Goal: Task Accomplishment & Management: Use online tool/utility

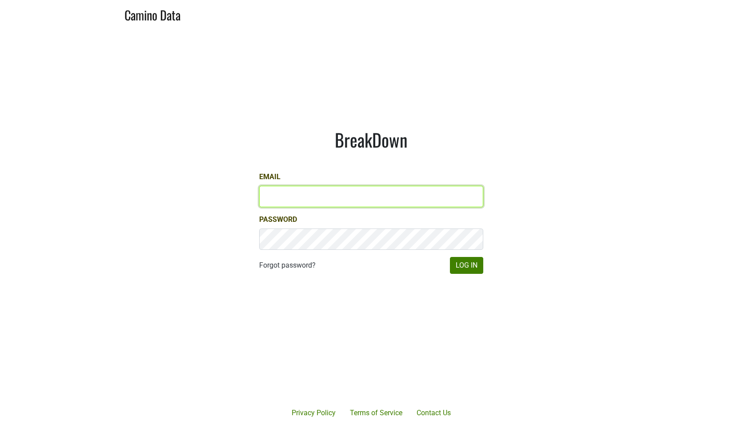
type input "[EMAIL_ADDRESS][DOMAIN_NAME]"
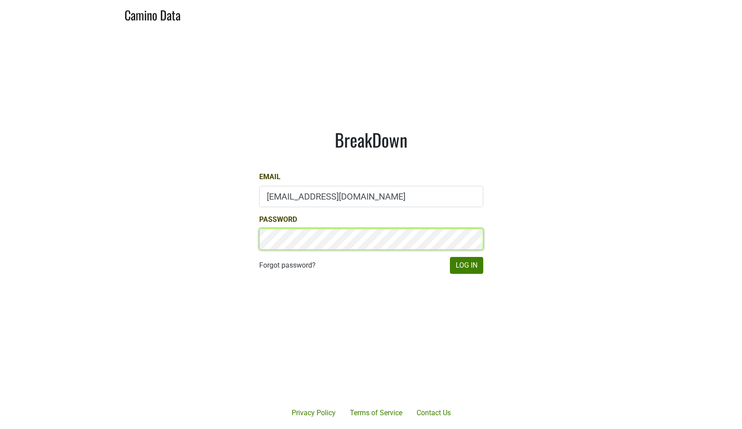
click at [466, 265] on button "Log In" at bounding box center [466, 265] width 33 height 17
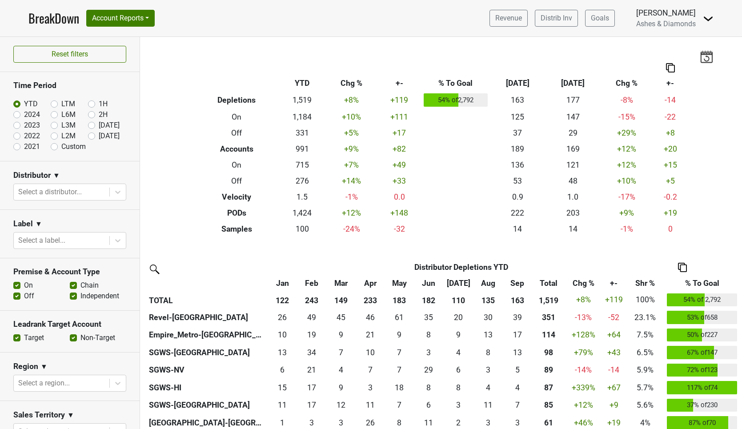
click at [99, 133] on label "Oct '25" at bounding box center [109, 136] width 21 height 11
click at [91, 133] on input "Oct '25" at bounding box center [106, 135] width 36 height 9
radio input "true"
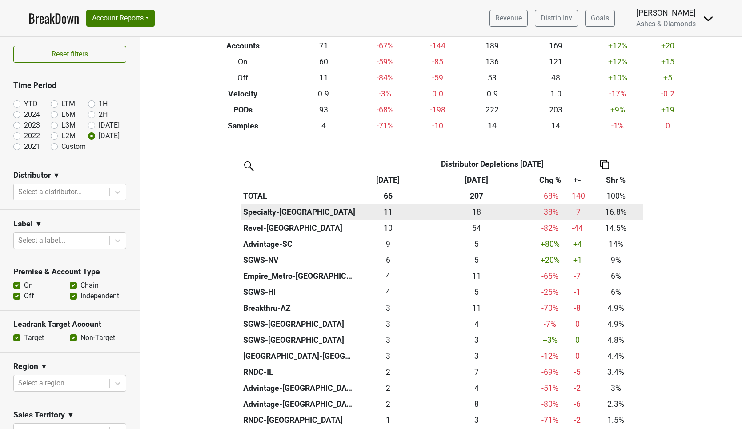
scroll to position [102, 0]
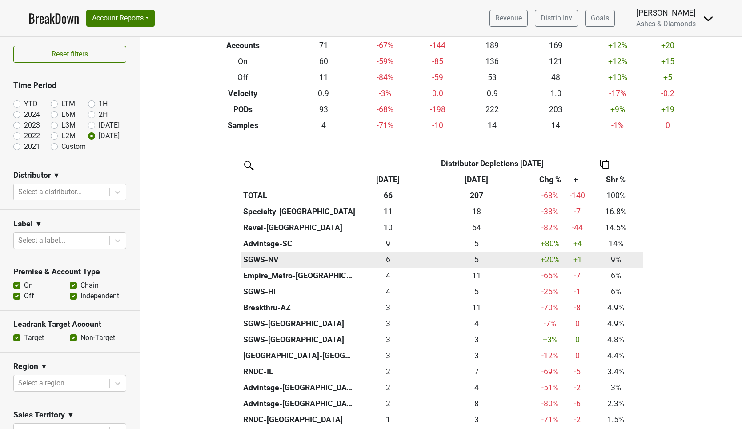
click at [387, 255] on div "6 6" at bounding box center [388, 260] width 57 height 12
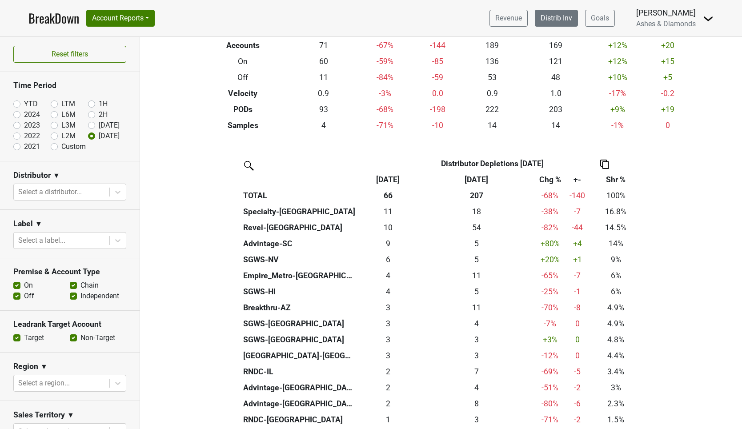
click at [559, 16] on link "Distrib Inv" at bounding box center [556, 18] width 43 height 17
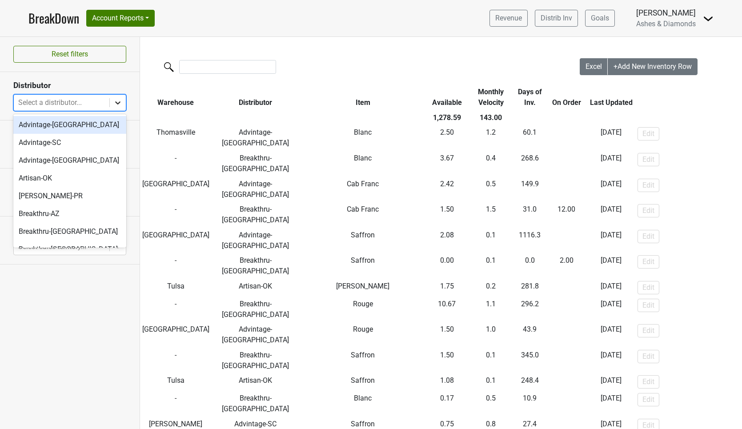
click at [115, 101] on icon at bounding box center [117, 102] width 9 height 9
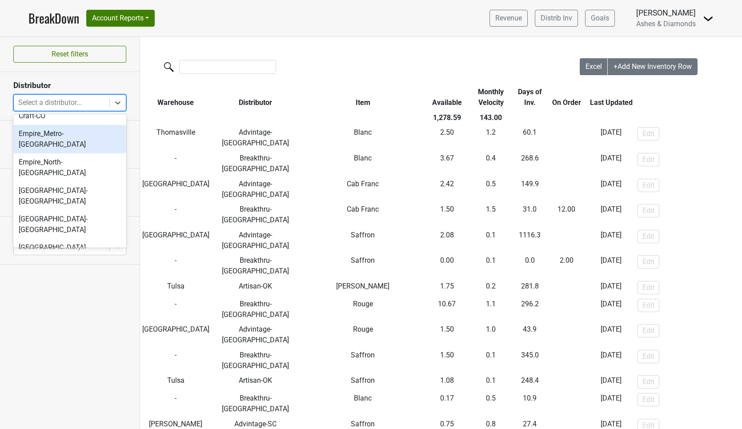
scroll to position [205, 0]
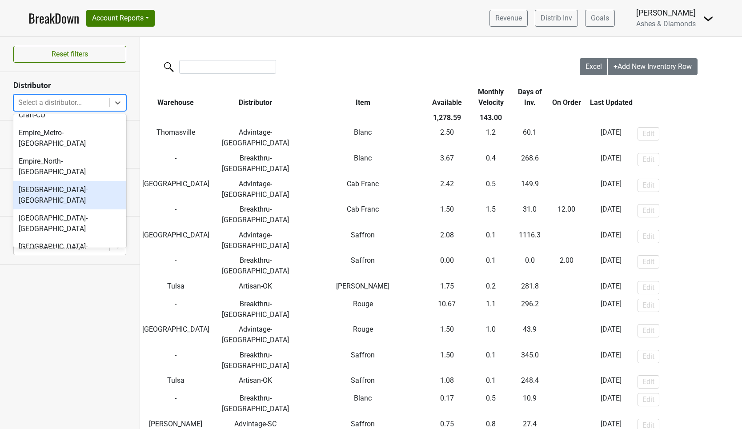
click at [76, 181] on div "[GEOGRAPHIC_DATA]-[GEOGRAPHIC_DATA]" at bounding box center [69, 195] width 113 height 28
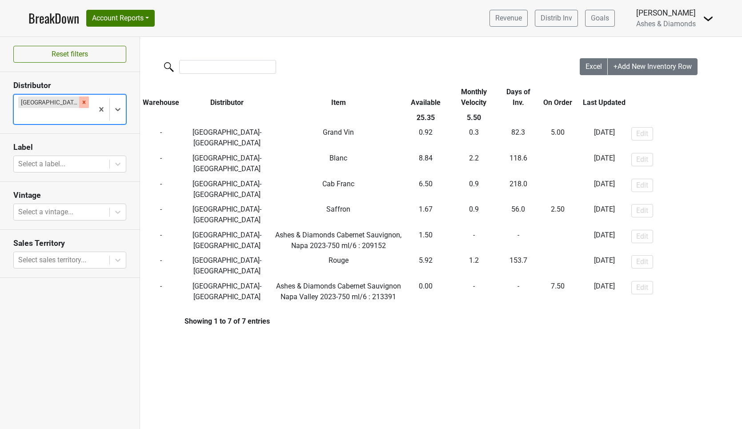
click at [81, 102] on icon "Remove Great Lakes-MI" at bounding box center [84, 102] width 6 height 6
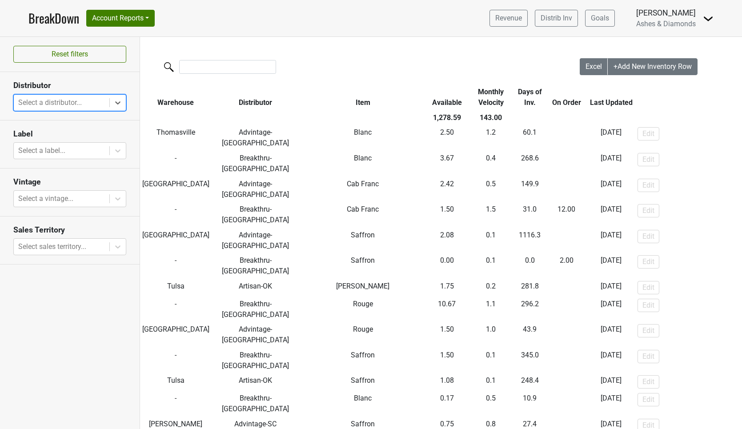
click at [51, 20] on link "BreakDown" at bounding box center [53, 18] width 51 height 19
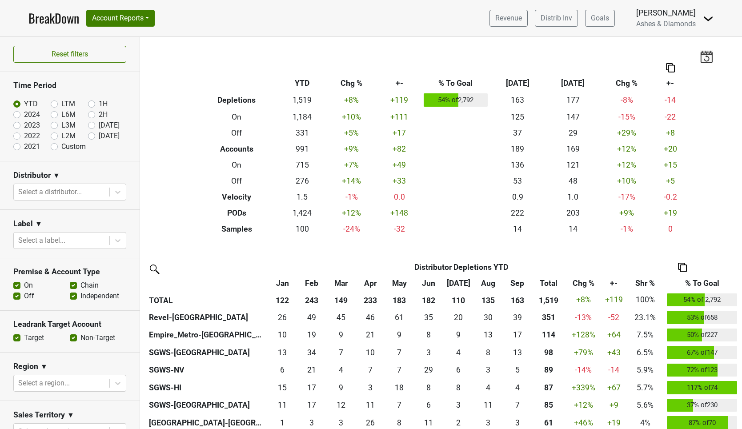
click at [99, 136] on label "[DATE]" at bounding box center [109, 136] width 21 height 11
click at [91, 136] on input "[DATE]" at bounding box center [106, 135] width 36 height 9
radio input "true"
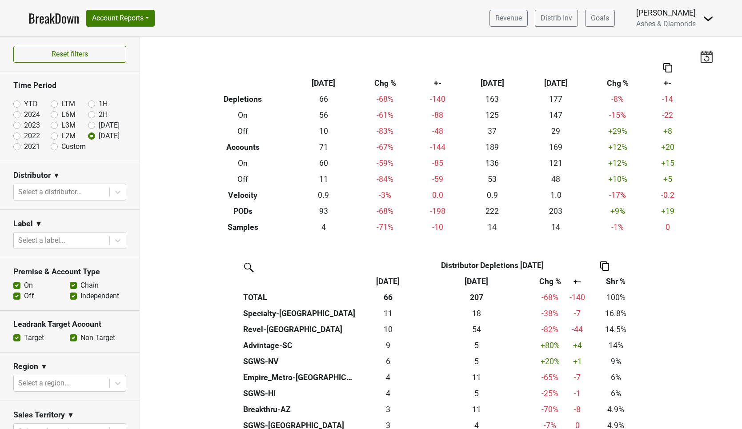
scroll to position [30, 0]
